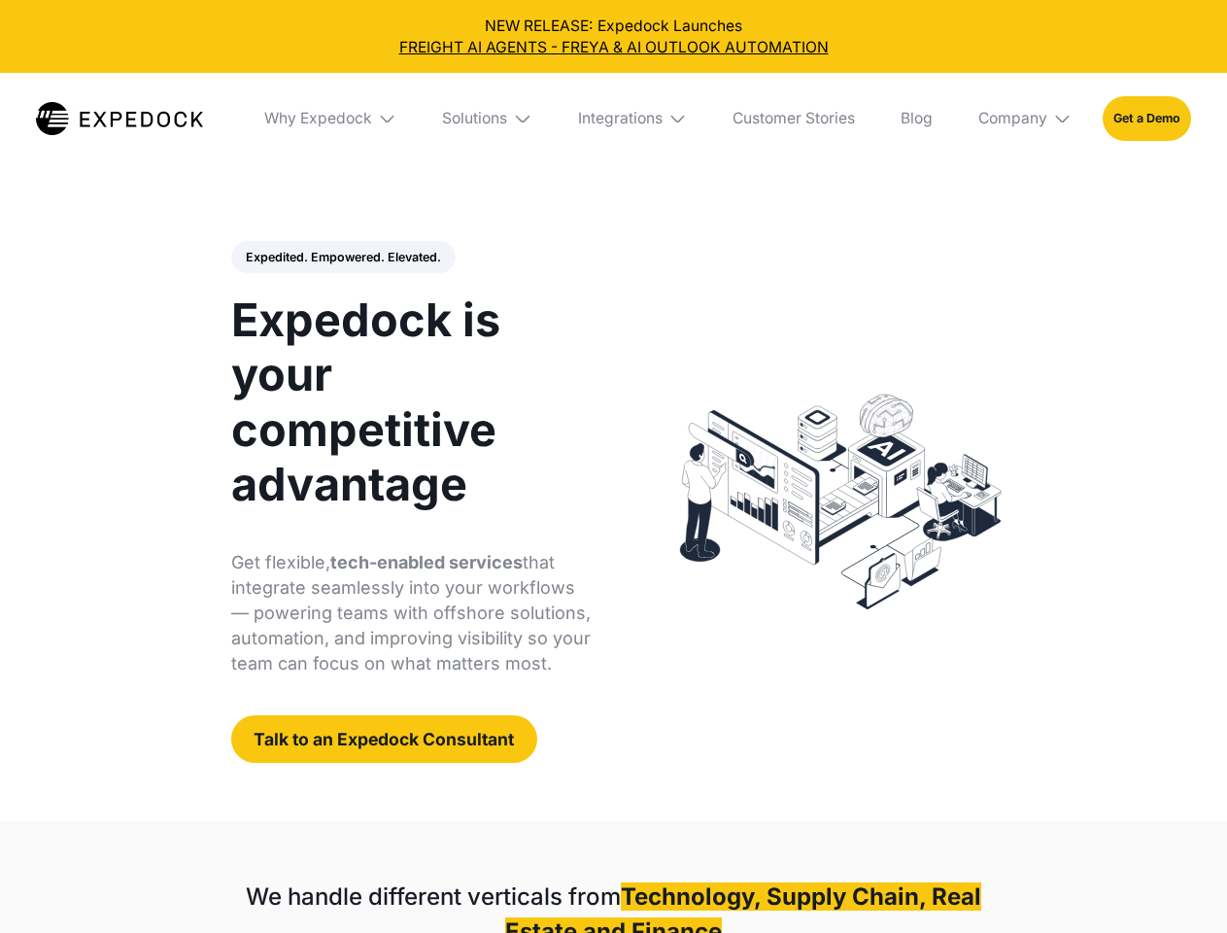
select select
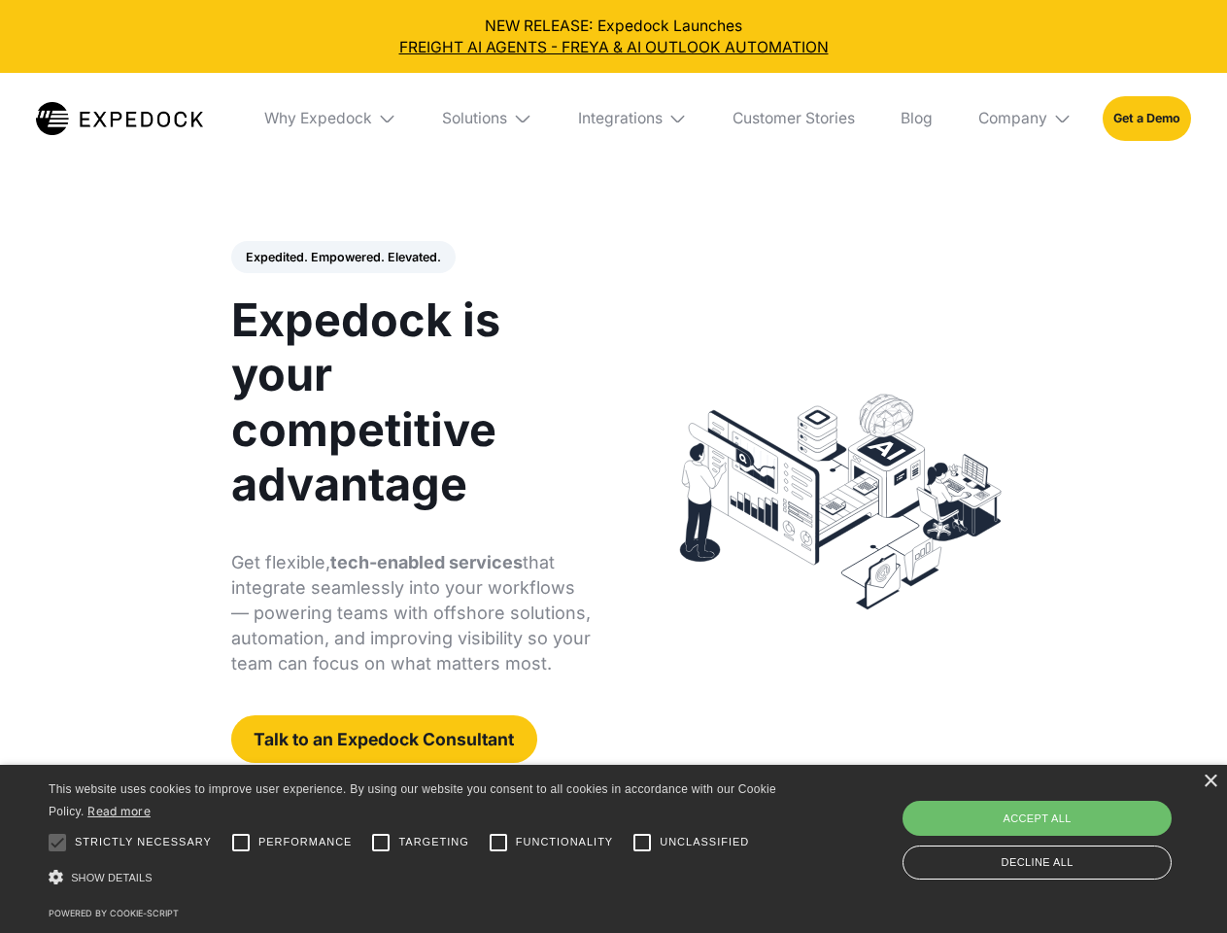
click at [613, 119] on div "Integrations" at bounding box center [620, 118] width 85 height 19
click at [331, 119] on div "Why Expedock" at bounding box center [302, 118] width 108 height 19
click at [489, 119] on div "Solutions" at bounding box center [459, 118] width 65 height 19
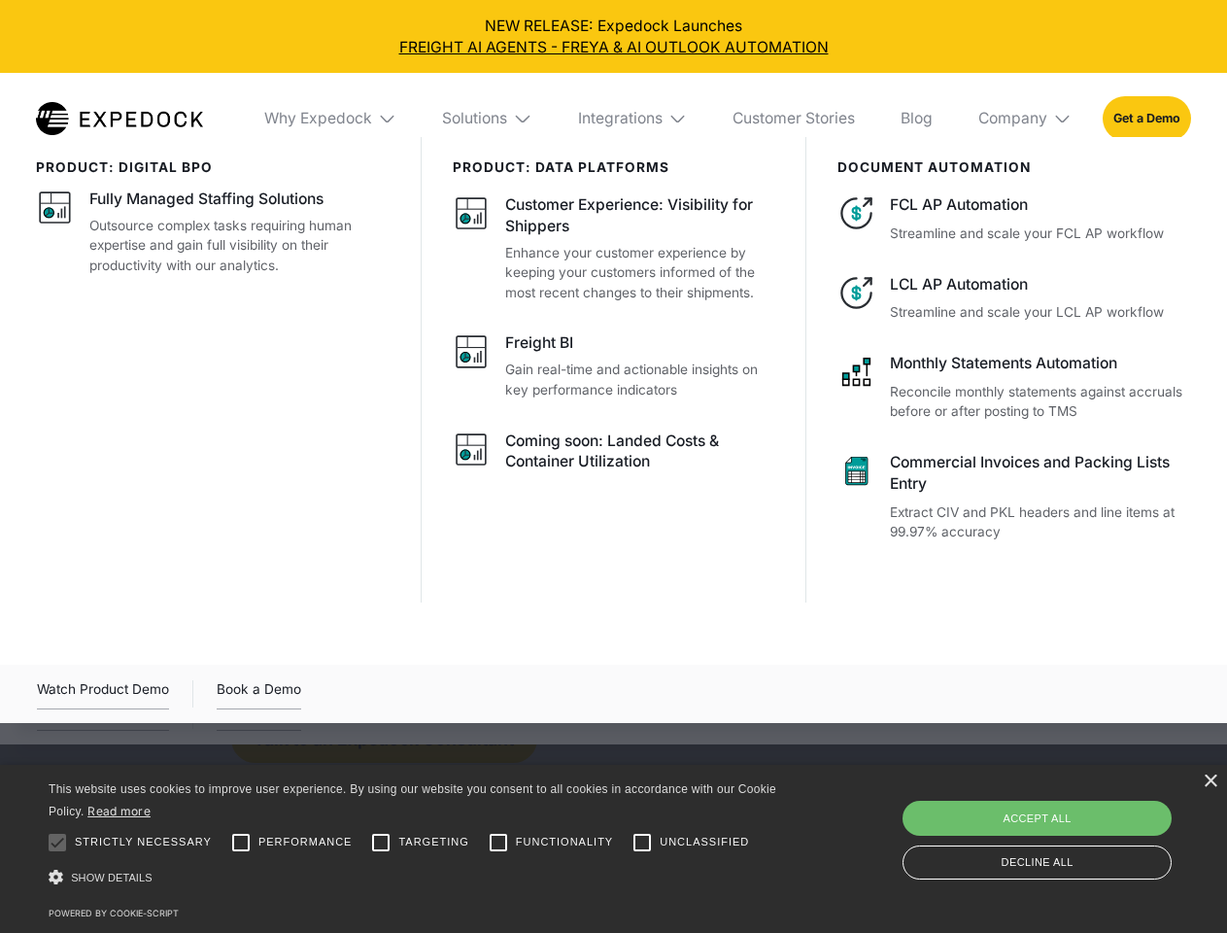
click at [634, 119] on div "Integrations" at bounding box center [620, 118] width 85 height 19
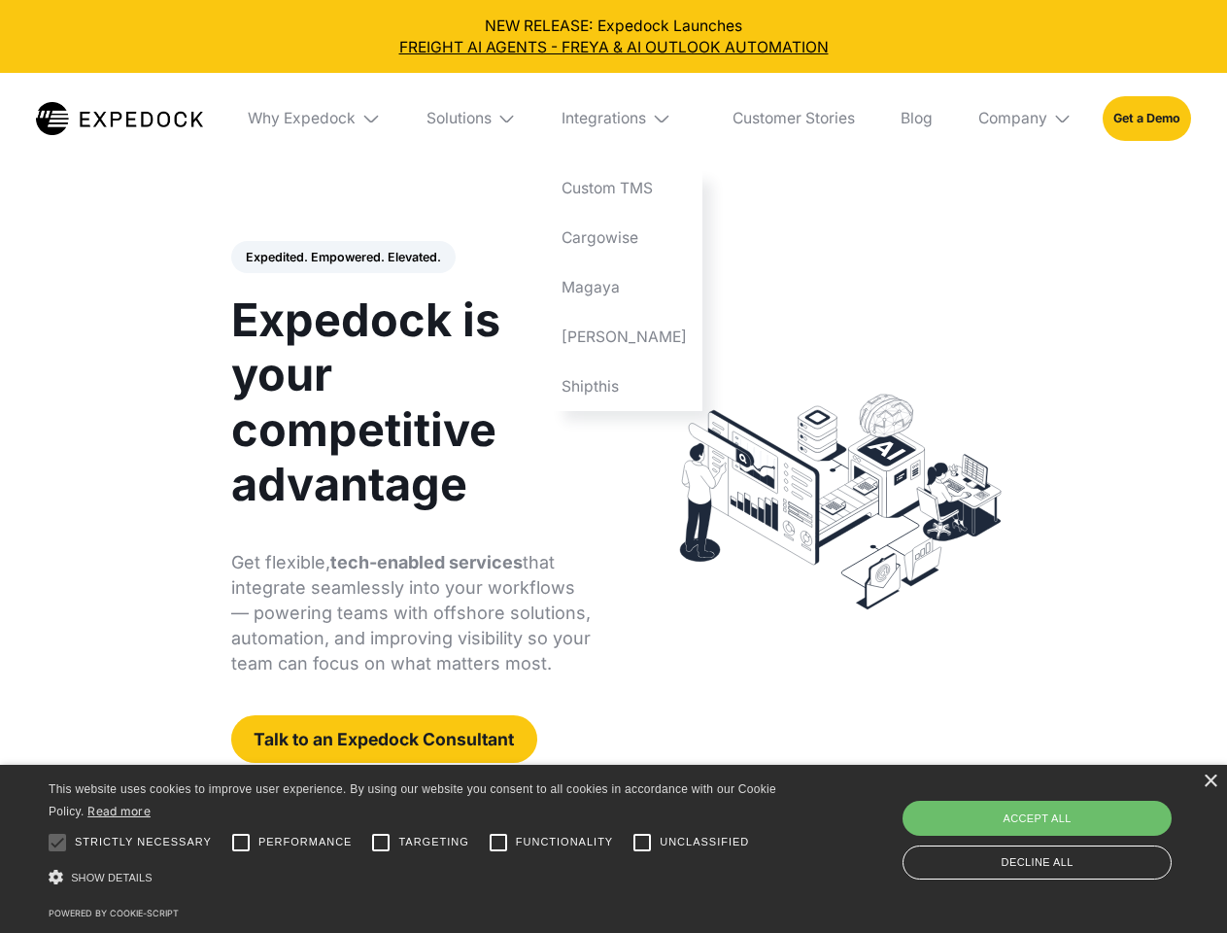
click at [1026, 119] on div "Company" at bounding box center [1013, 118] width 69 height 19
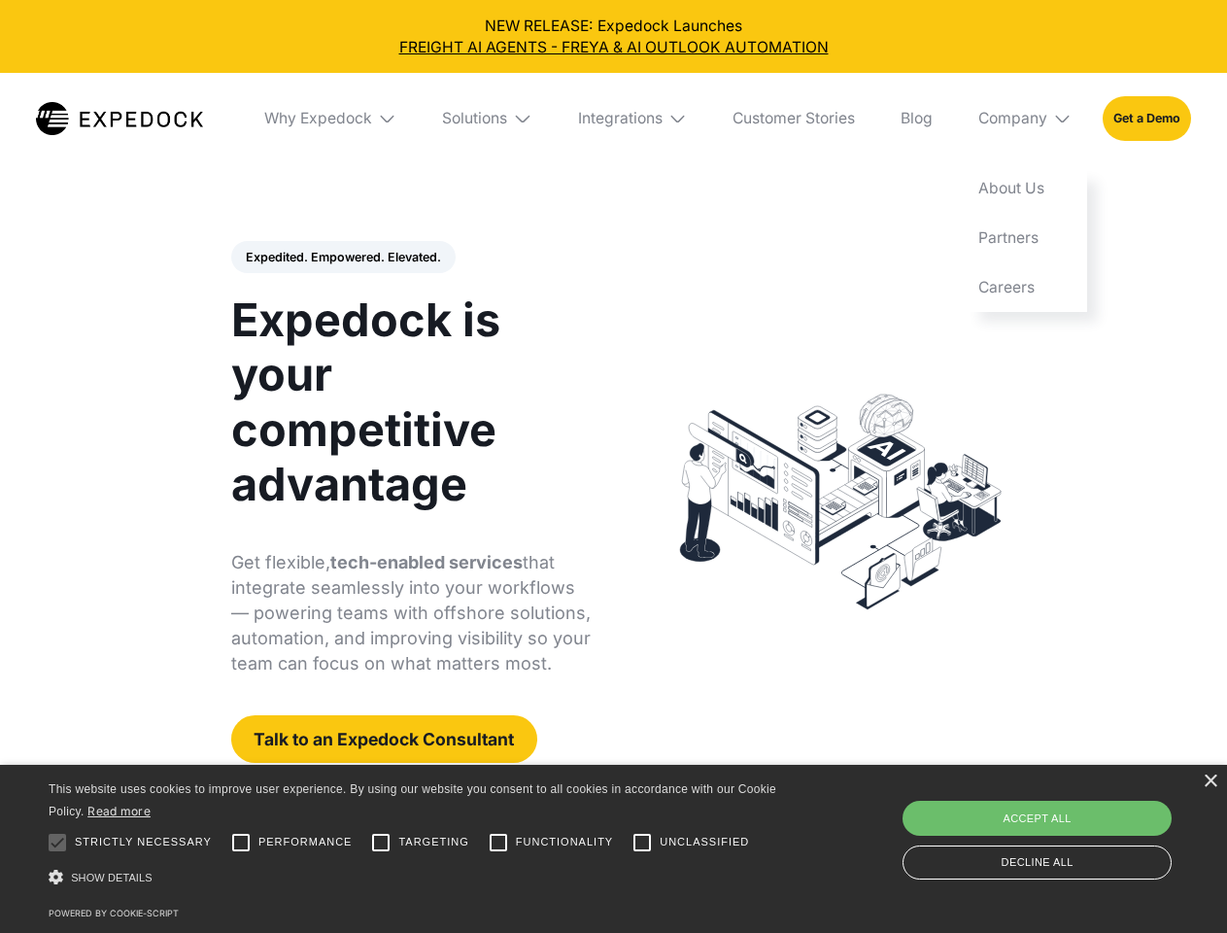
click at [342, 258] on div "Expedited. Empowered. Elevated. Automate Freight Document Extraction at 99.97% …" at bounding box center [411, 502] width 361 height 523
click at [57, 843] on div at bounding box center [57, 842] width 39 height 39
click at [241, 843] on input "Performance" at bounding box center [241, 842] width 39 height 39
checkbox input "true"
click at [381, 843] on input "Targeting" at bounding box center [381, 842] width 39 height 39
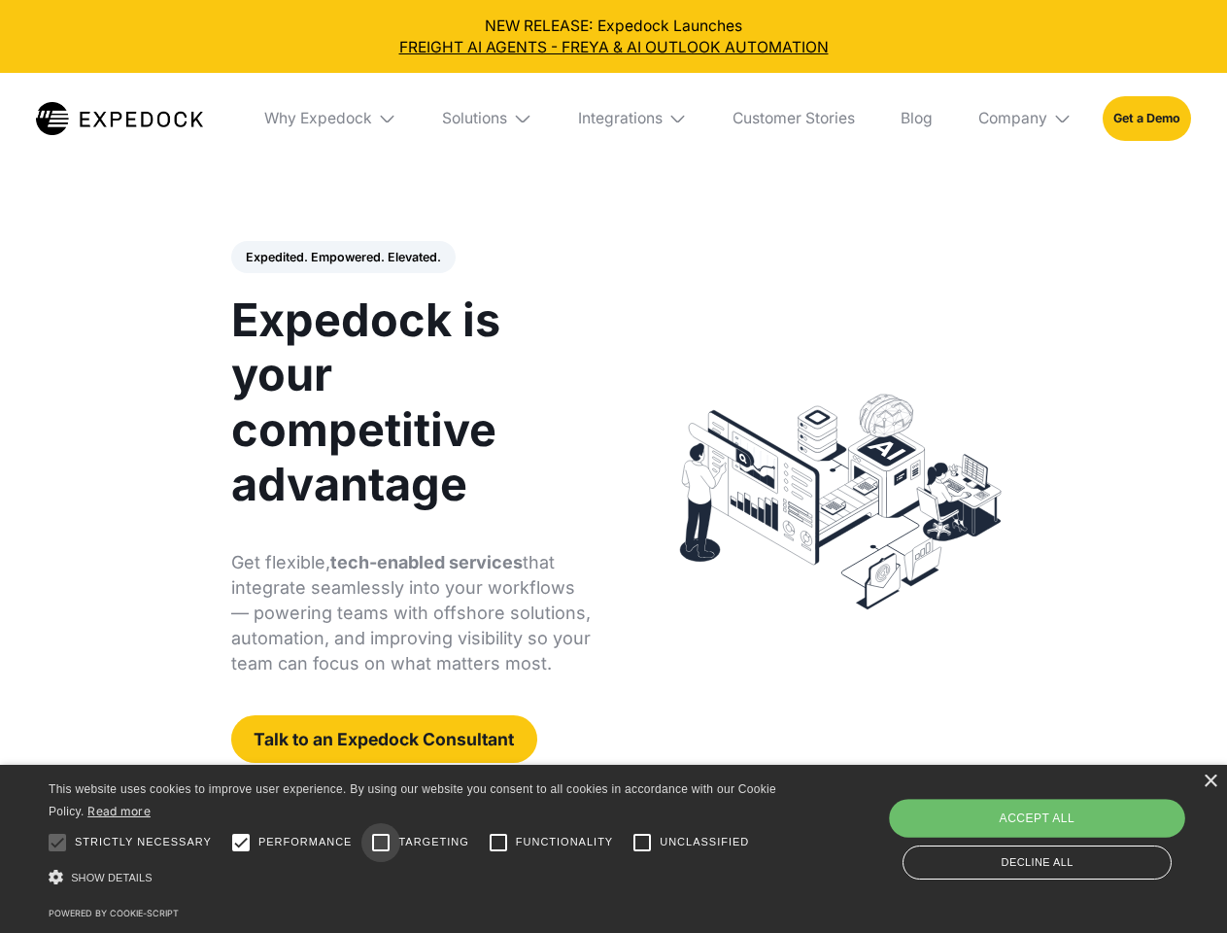
checkbox input "true"
click at [499, 843] on input "Functionality" at bounding box center [498, 842] width 39 height 39
checkbox input "true"
